Goal: Check status: Check status

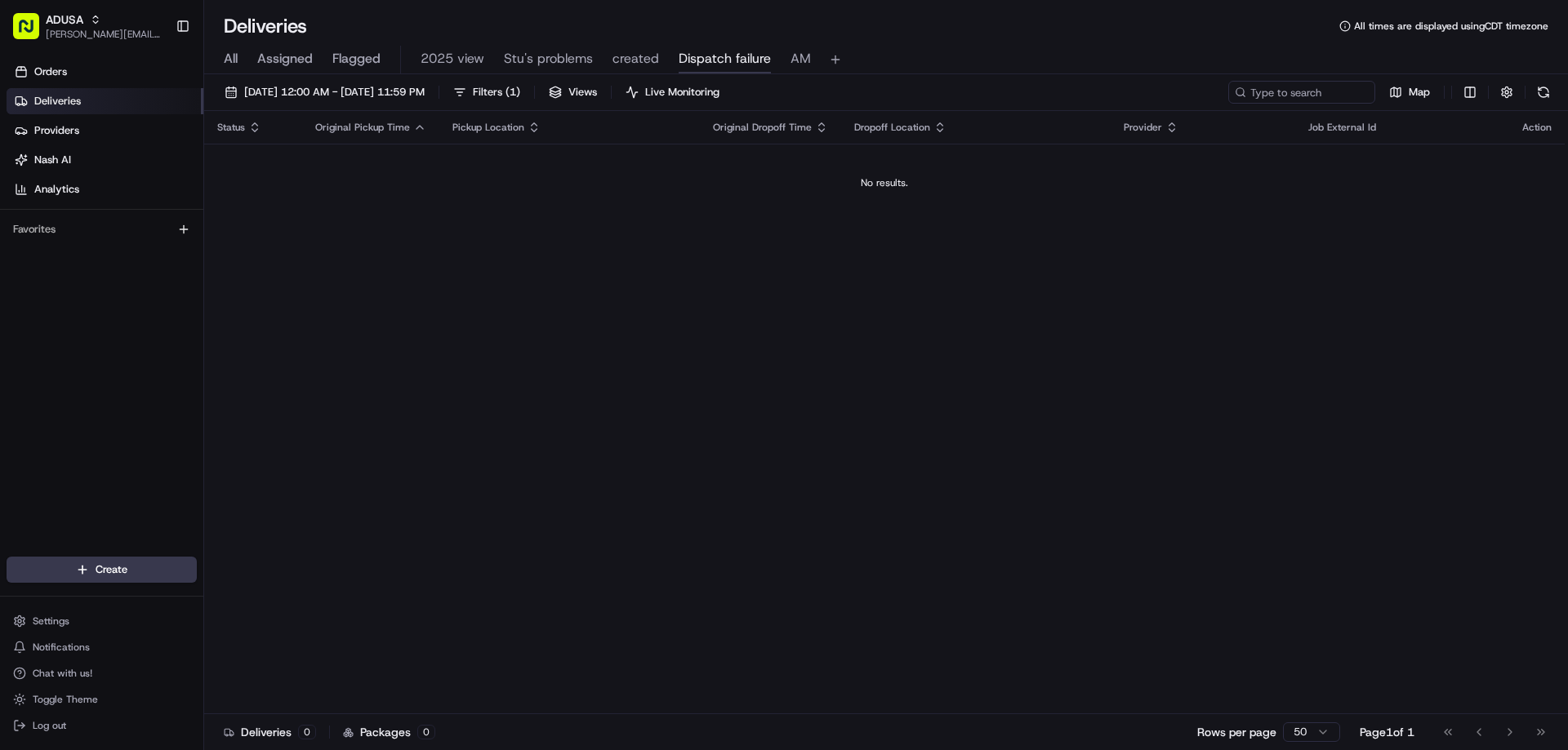
click at [203, 58] on div "Orders Deliveries Providers [PERSON_NAME] Analytics" at bounding box center [101, 131] width 203 height 157
click at [229, 58] on span "All" at bounding box center [231, 59] width 14 height 19
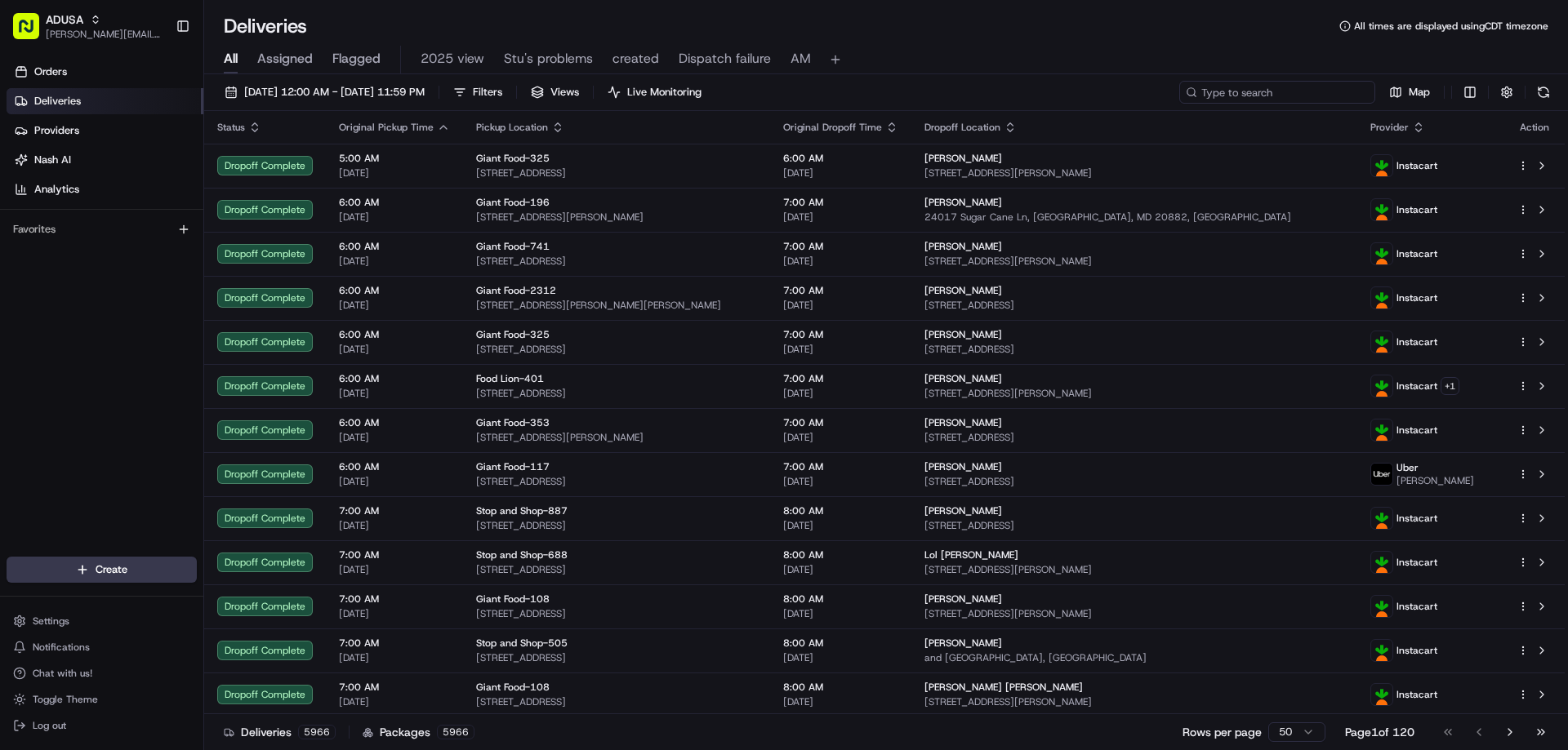
paste input "m708228198"
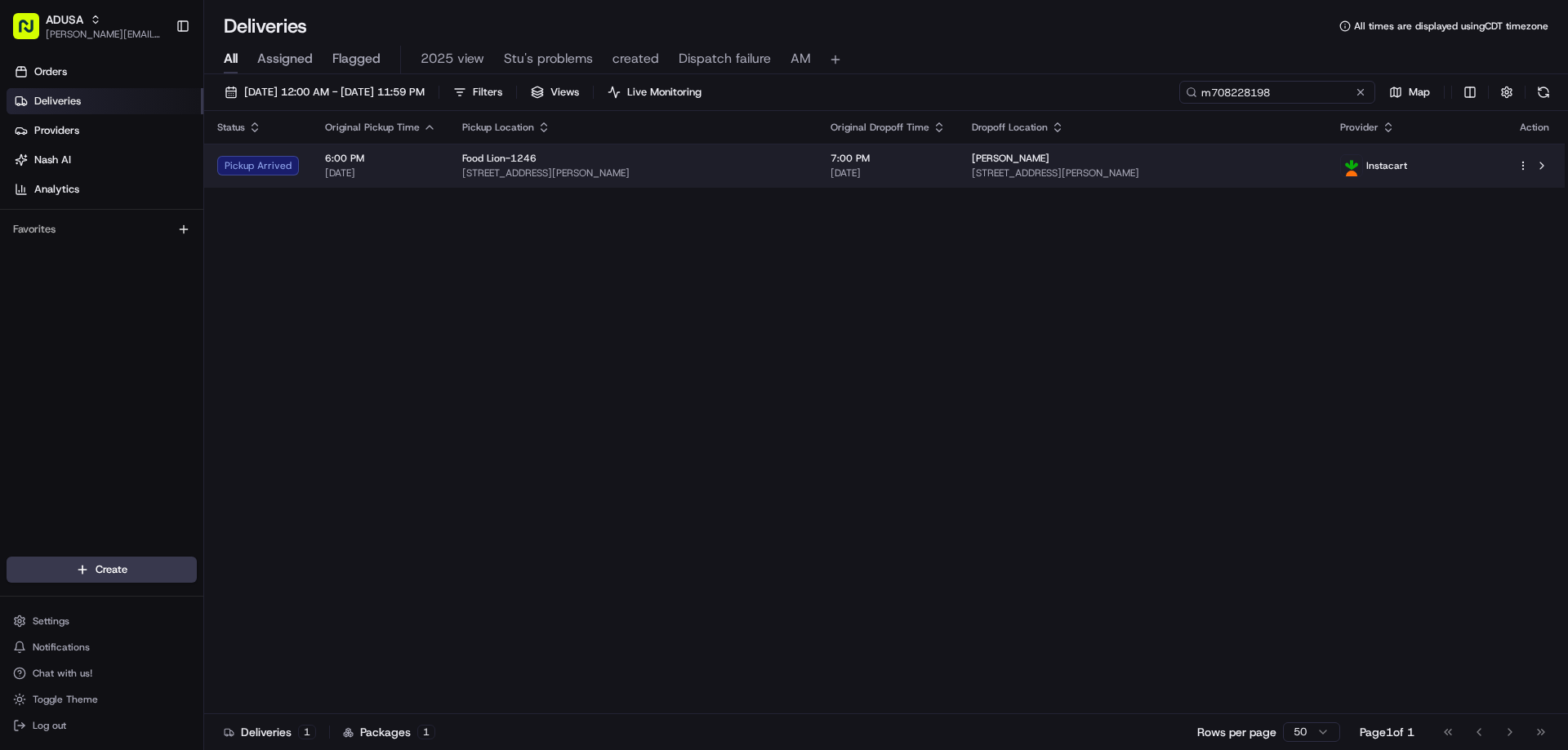
type input "m708228198"
click at [263, 169] on div "Pickup Arrived" at bounding box center [258, 166] width 82 height 19
